Goal: Task Accomplishment & Management: Complete application form

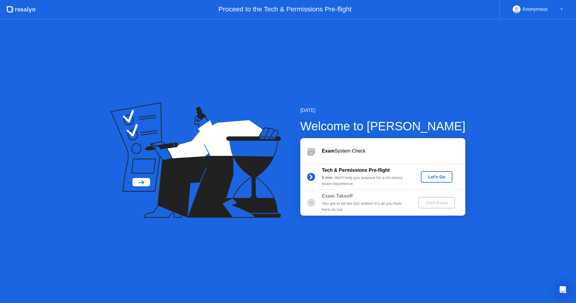
click at [423, 156] on div "Exam System Check" at bounding box center [382, 151] width 165 height 26
click at [434, 175] on div "Let's Go" at bounding box center [436, 176] width 27 height 5
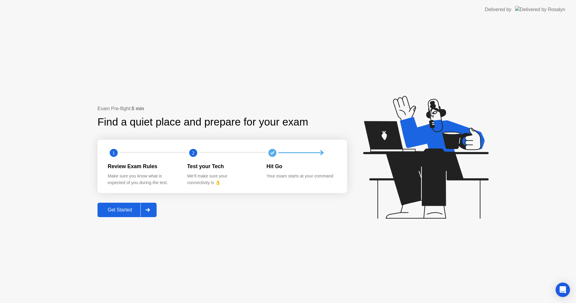
click at [147, 210] on icon at bounding box center [147, 210] width 4 height 4
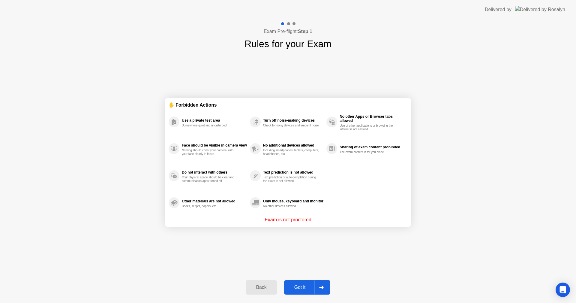
click at [292, 220] on p "Exam is not proctored" at bounding box center [288, 219] width 47 height 7
click at [291, 219] on p "Exam is not proctored" at bounding box center [288, 219] width 47 height 7
click at [358, 232] on div "✋ Forbidden Actions Use a private test area Somewhere quiet and undisturbed Fac…" at bounding box center [288, 162] width 246 height 222
click at [301, 284] on div "Got it" at bounding box center [300, 286] width 28 height 5
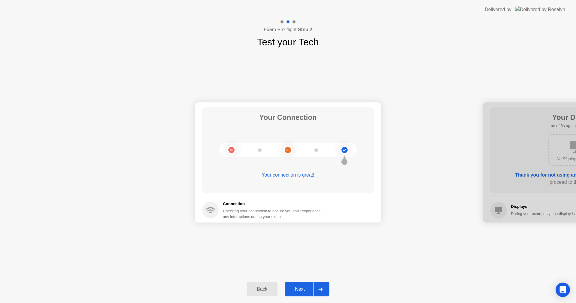
click at [294, 286] on div "Next" at bounding box center [299, 288] width 27 height 5
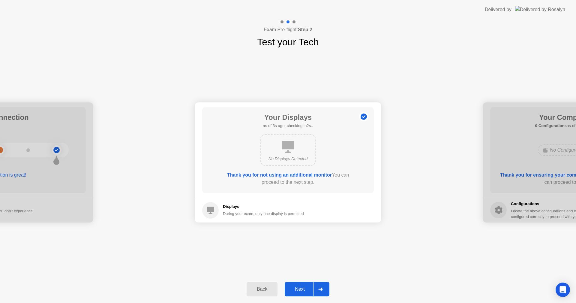
click at [298, 287] on div "Next" at bounding box center [299, 288] width 27 height 5
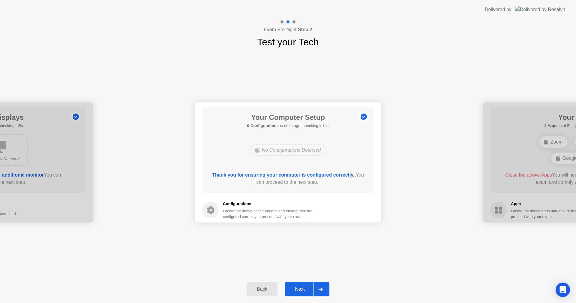
click at [298, 287] on div "Next" at bounding box center [299, 288] width 27 height 5
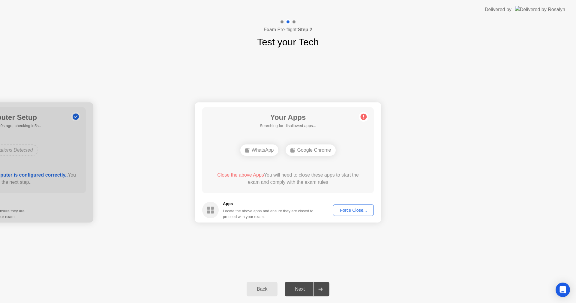
click at [355, 210] on div "Force Close..." at bounding box center [353, 210] width 37 height 5
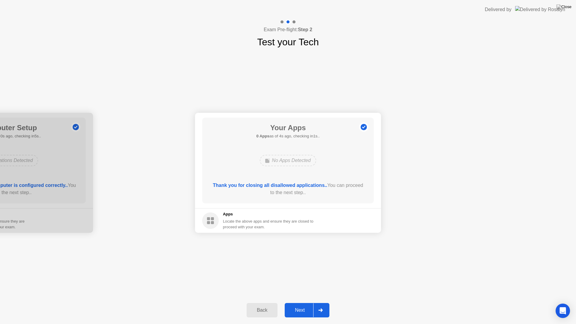
click at [302, 302] on div "Next" at bounding box center [299, 309] width 27 height 5
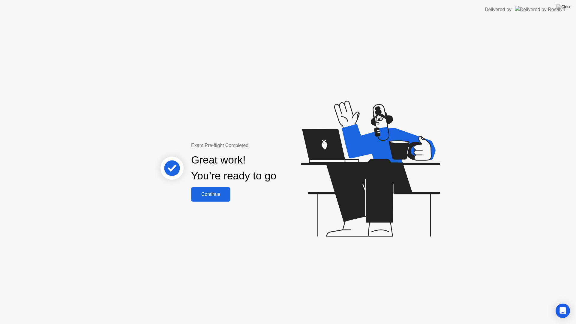
click at [207, 186] on div "Great work! You’re ready to go" at bounding box center [234, 168] width 162 height 38
click at [220, 192] on div "Continue" at bounding box center [211, 194] width 36 height 5
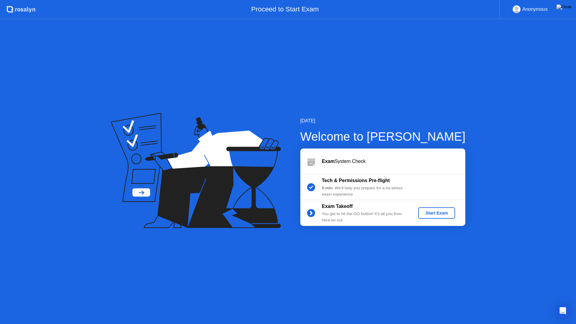
click at [441, 212] on div "Start Exam" at bounding box center [436, 213] width 32 height 5
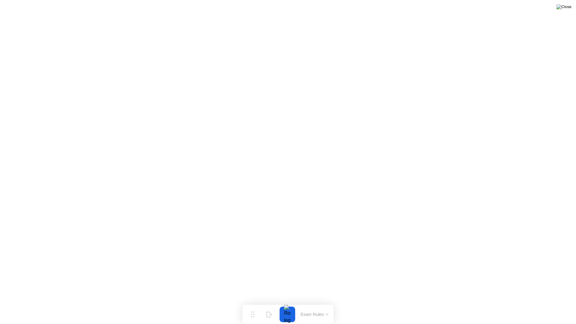
click at [566, 7] on img at bounding box center [563, 6] width 15 height 5
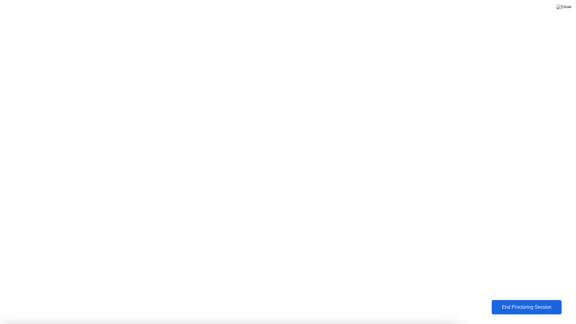
click at [567, 9] on img at bounding box center [563, 6] width 15 height 5
